Goal: Task Accomplishment & Management: Use online tool/utility

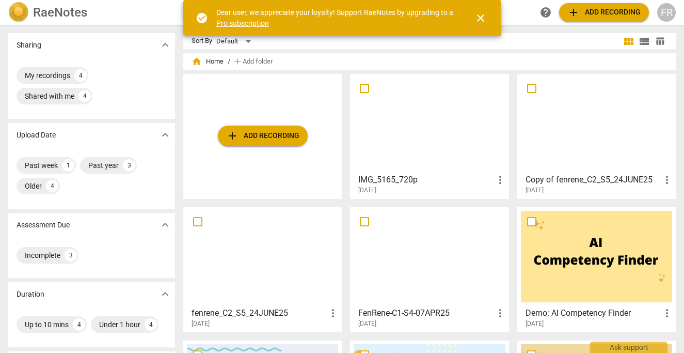
click at [496, 186] on div "[DATE]" at bounding box center [432, 190] width 148 height 9
click at [494, 178] on span "more_vert" at bounding box center [500, 179] width 12 height 12
click at [507, 200] on li "Delete" at bounding box center [510, 204] width 39 height 25
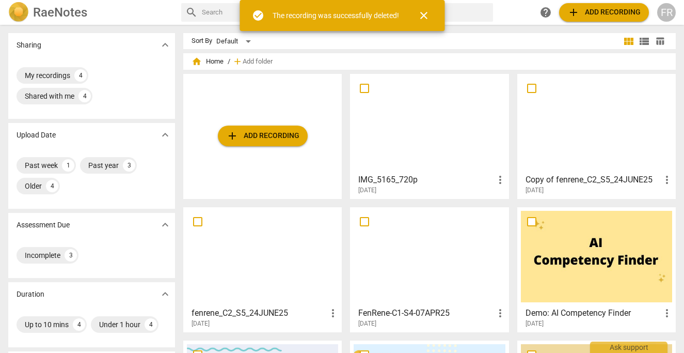
click at [274, 137] on span "add Add recording" at bounding box center [262, 136] width 73 height 12
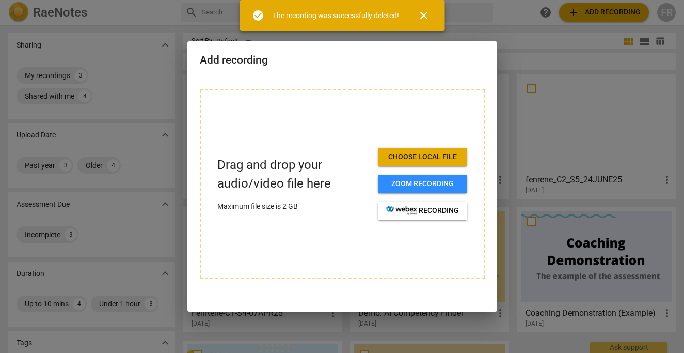
click at [414, 158] on span "Choose local file" at bounding box center [422, 157] width 73 height 10
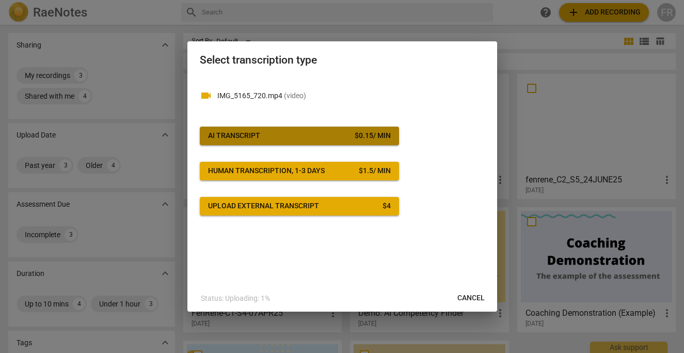
click at [326, 134] on span "AI Transcript $ 0.15 / min" at bounding box center [299, 136] width 183 height 10
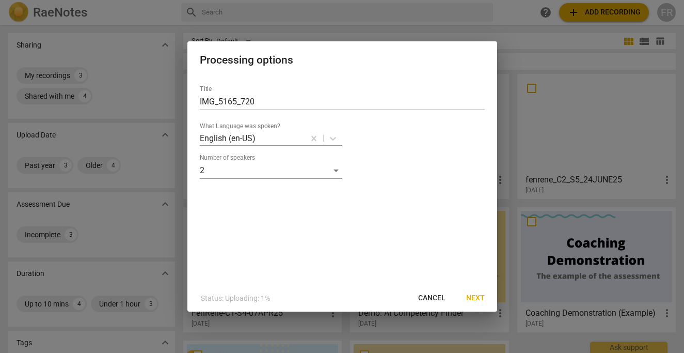
click at [476, 297] on span "Next" at bounding box center [475, 298] width 19 height 10
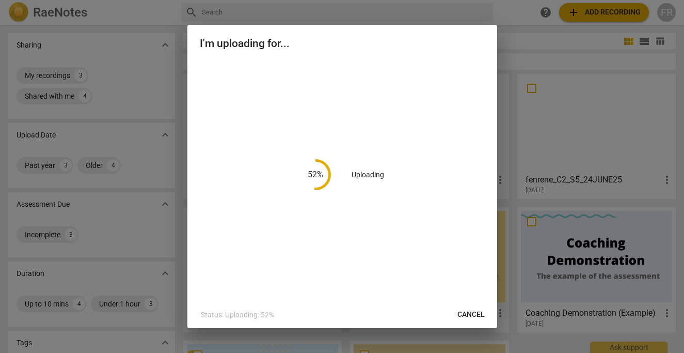
click at [336, 110] on div "52 % Uploading" at bounding box center [342, 174] width 285 height 228
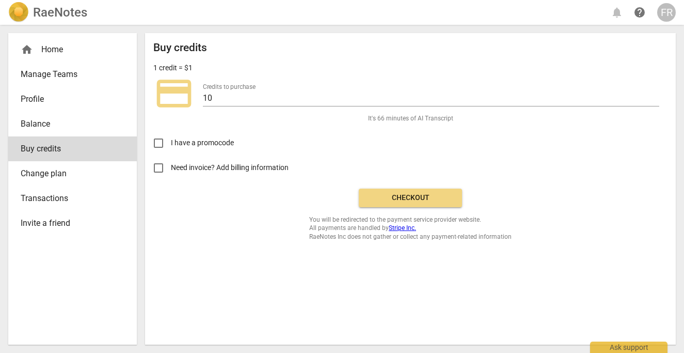
click at [408, 201] on span "Checkout" at bounding box center [410, 198] width 87 height 10
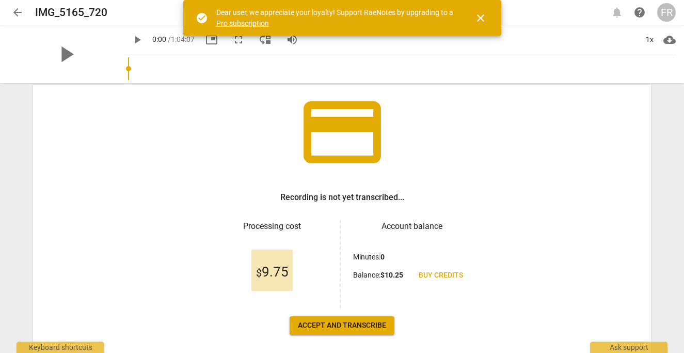
scroll to position [113, 0]
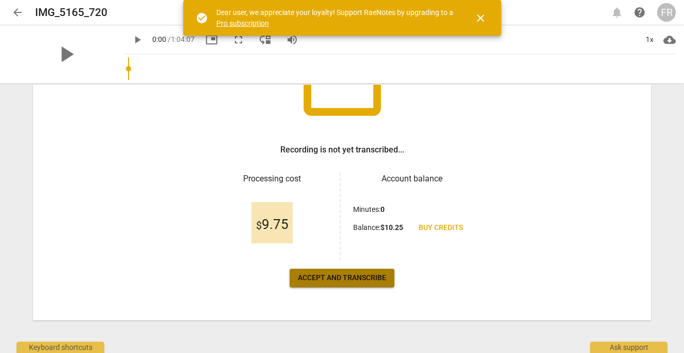
click at [351, 285] on button "Accept and transcribe" at bounding box center [342, 277] width 105 height 19
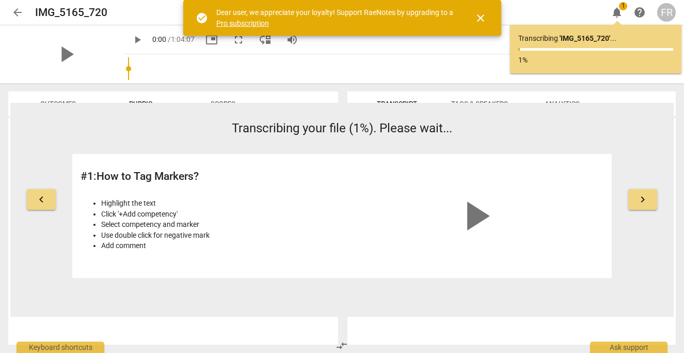
click at [479, 19] on span "close" at bounding box center [480, 18] width 12 height 12
